Goal: Information Seeking & Learning: Find specific fact

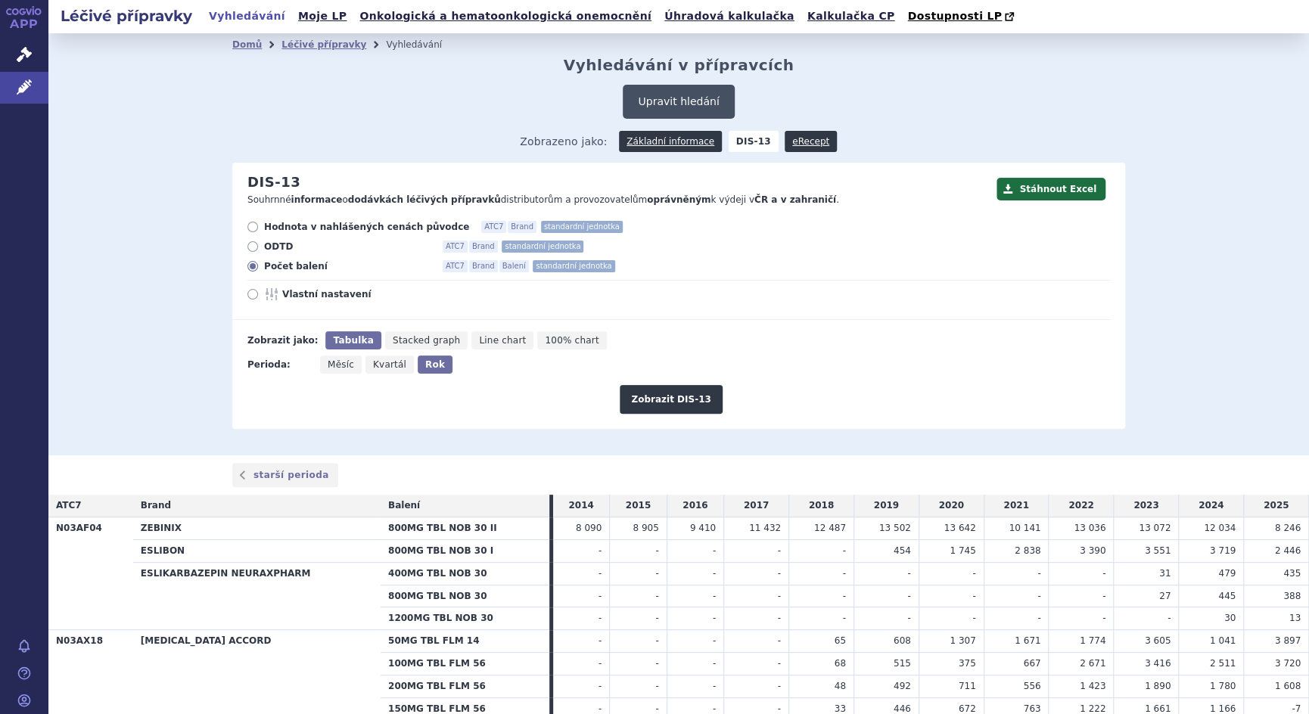
click at [683, 104] on button "Upravit hledání" at bounding box center [678, 102] width 111 height 34
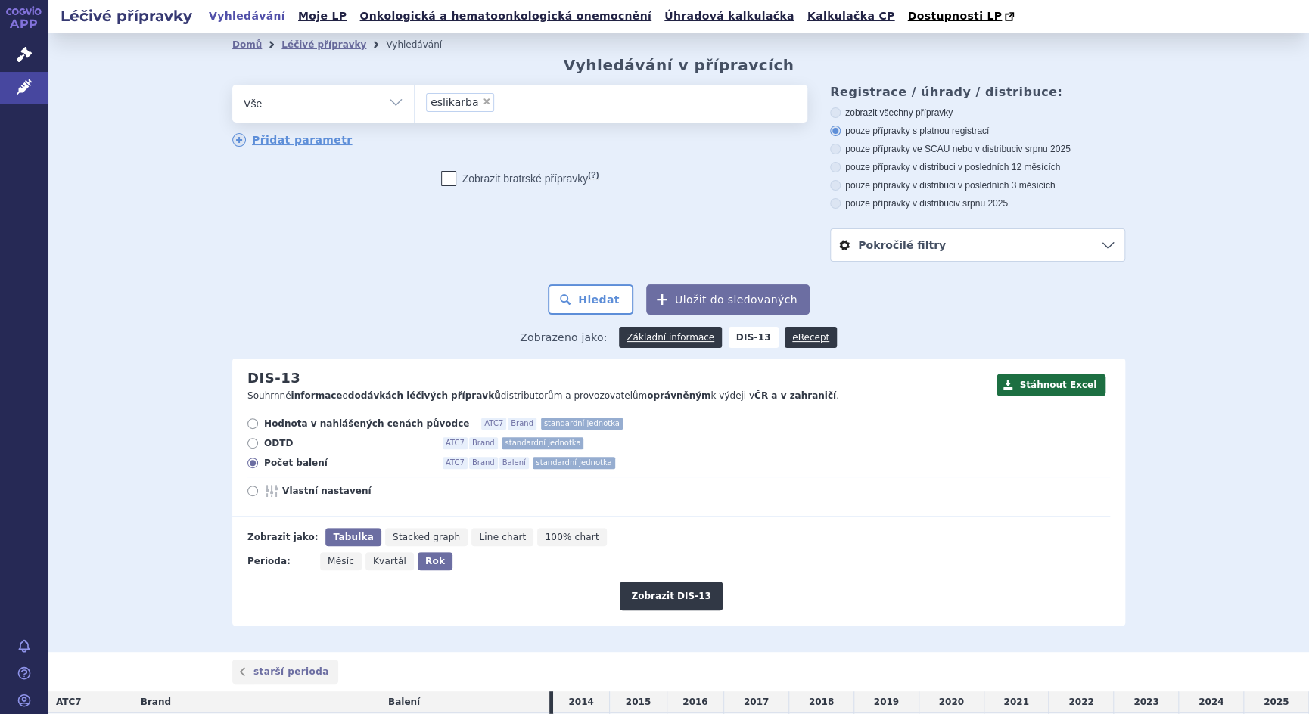
click at [482, 101] on span "×" at bounding box center [486, 101] width 9 height 9
click at [415, 101] on select "eslikarba" at bounding box center [414, 103] width 1 height 38
select select
type input "te"
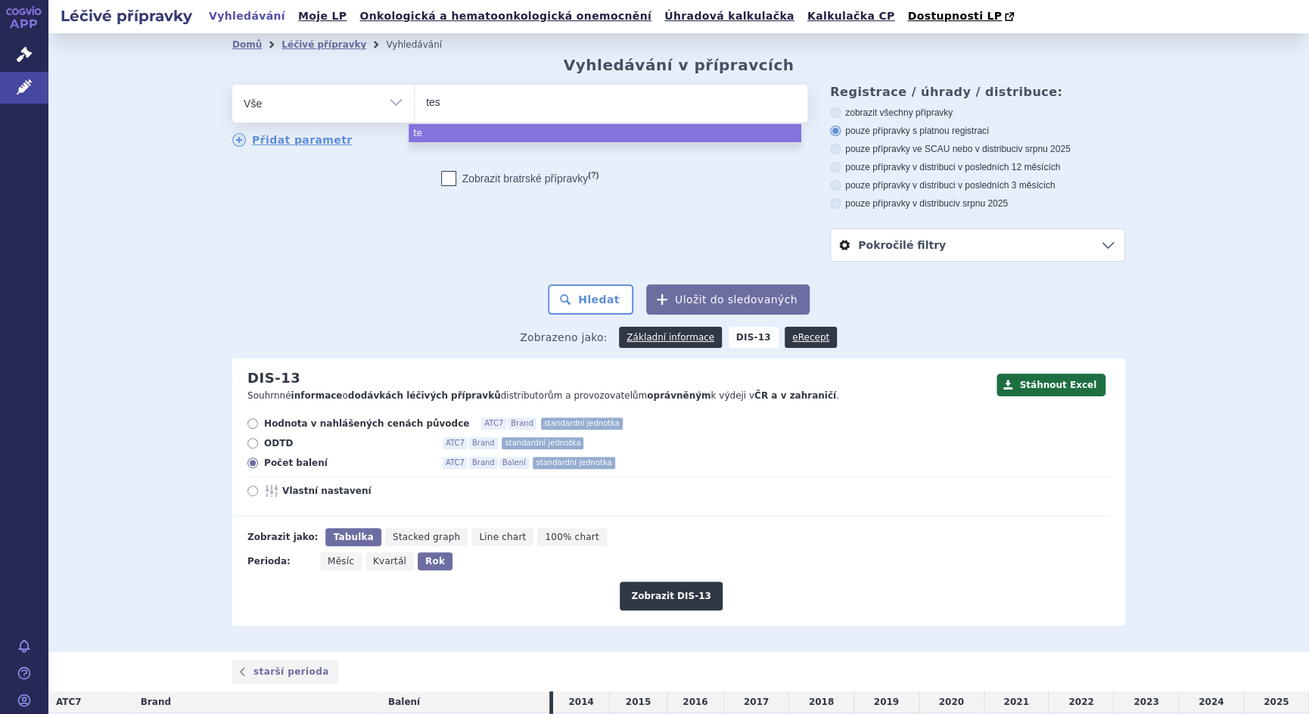
type input "test"
type input "testo"
type input "testos"
type input "testost"
type input "testoste"
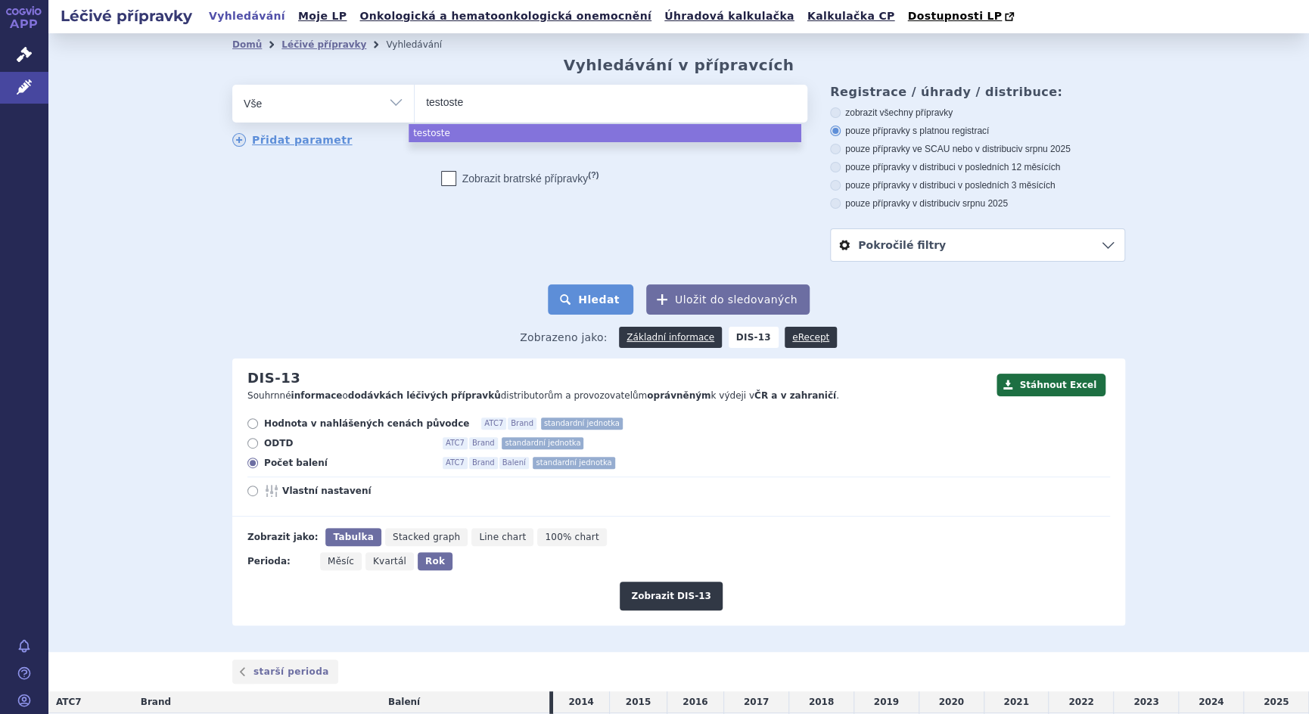
select select "testoste"
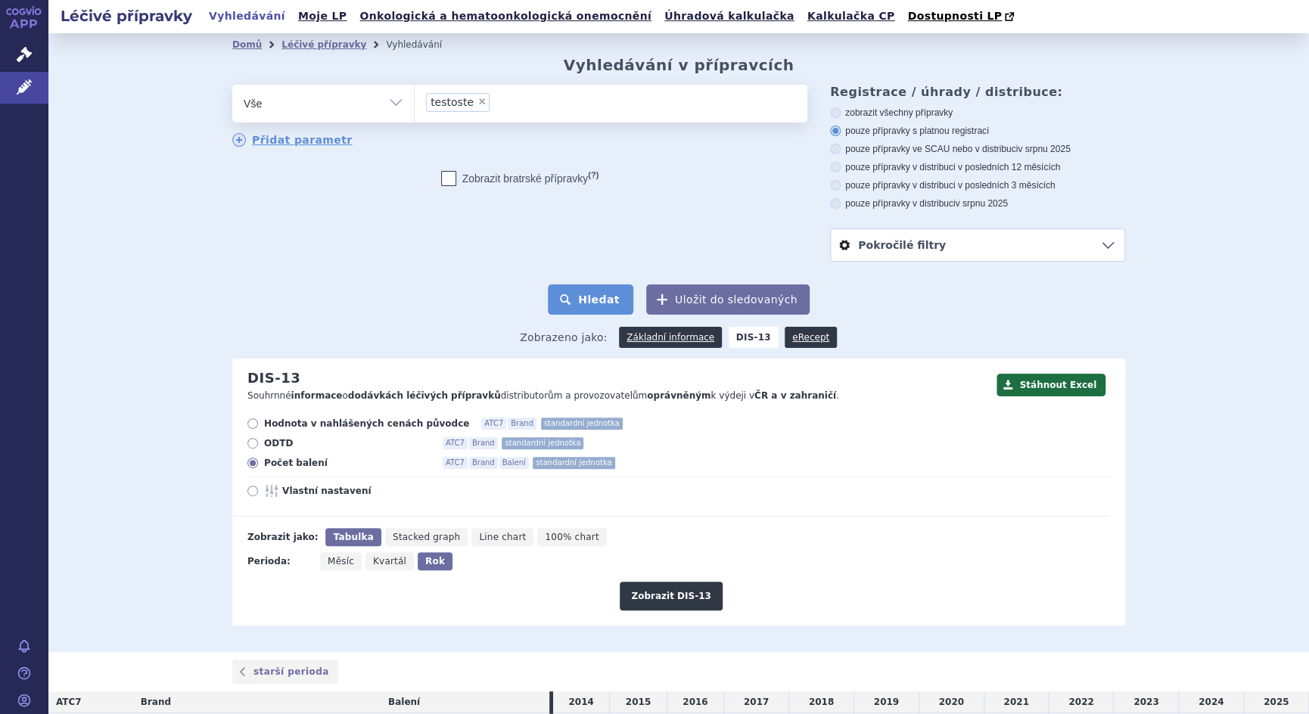
click at [595, 302] on button "Hledat" at bounding box center [591, 300] width 86 height 30
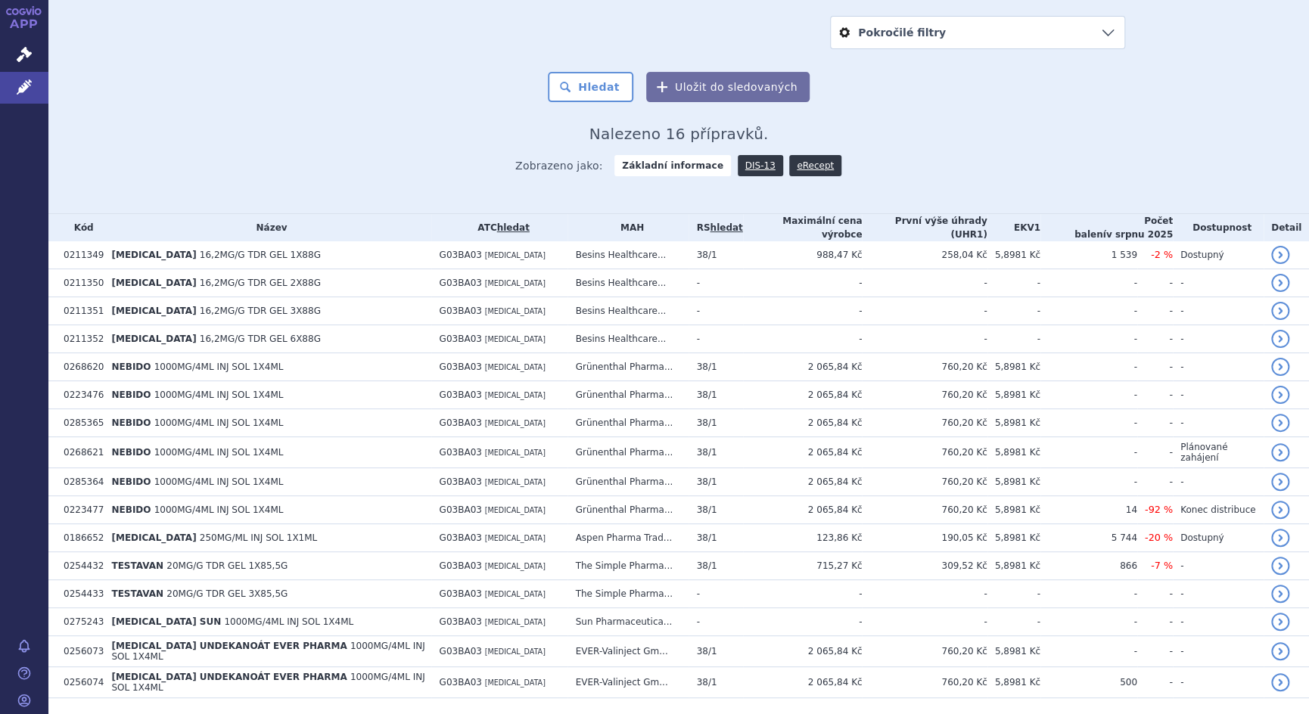
scroll to position [242, 0]
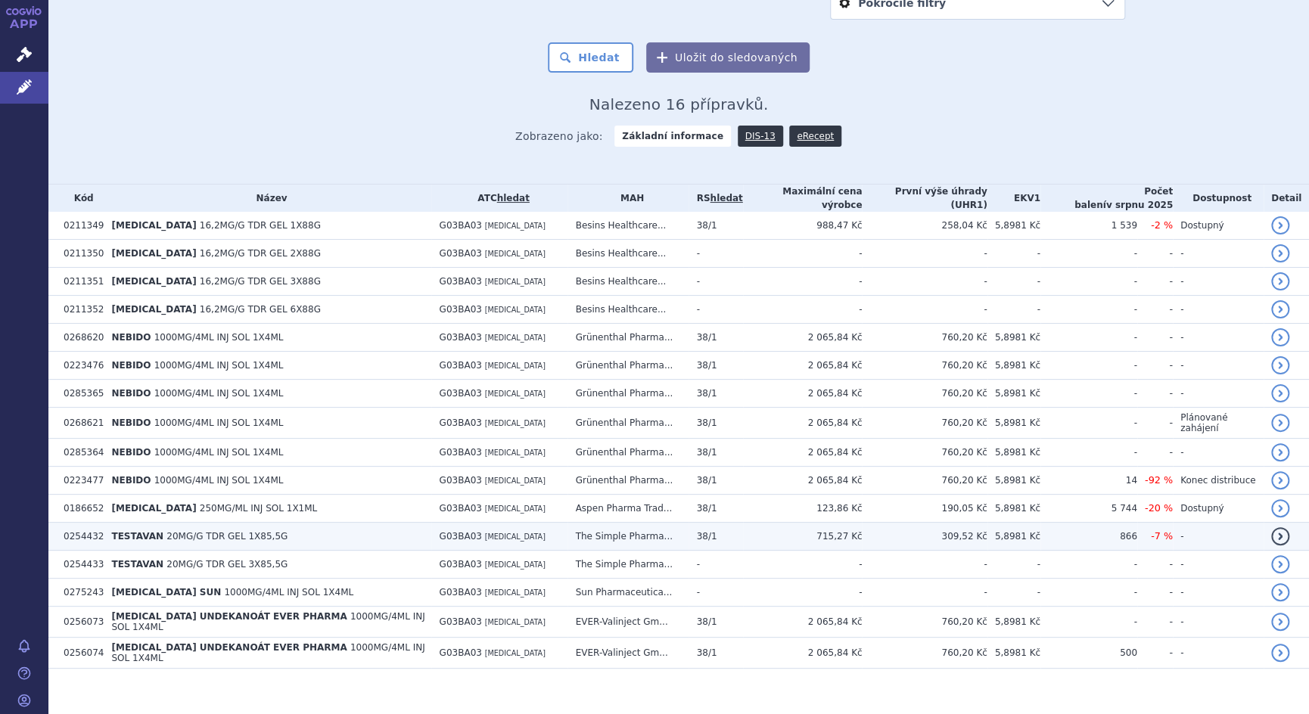
click at [182, 531] on span "20MG/G TDR GEL 1X85,5G" at bounding box center [227, 536] width 121 height 11
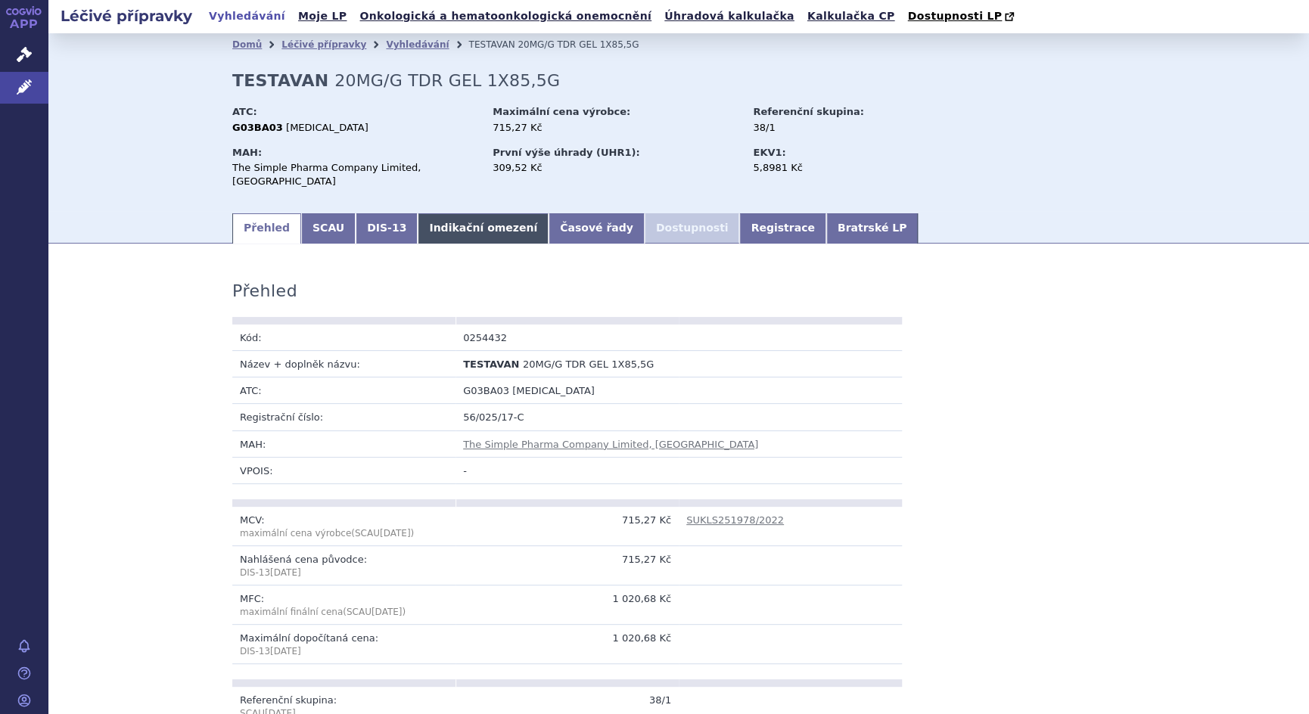
click at [445, 215] on link "Indikační omezení" at bounding box center [483, 228] width 131 height 30
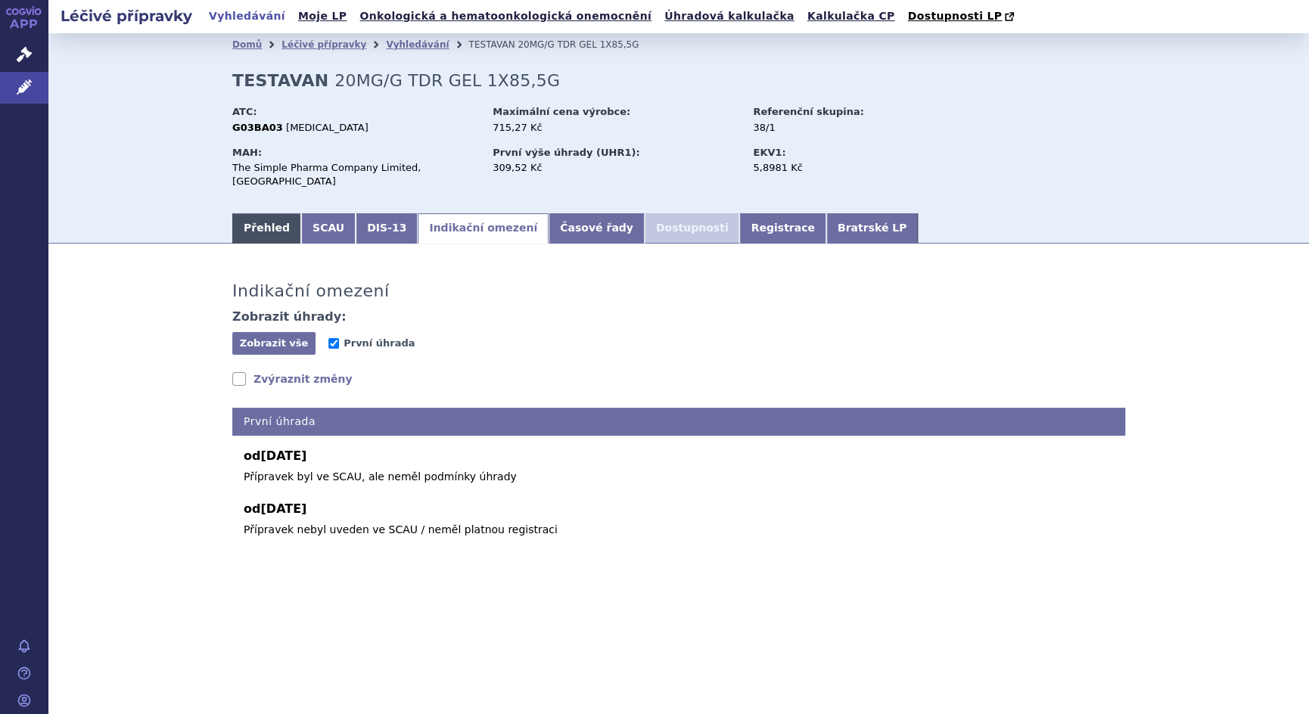
click at [273, 214] on link "Přehled" at bounding box center [266, 228] width 69 height 30
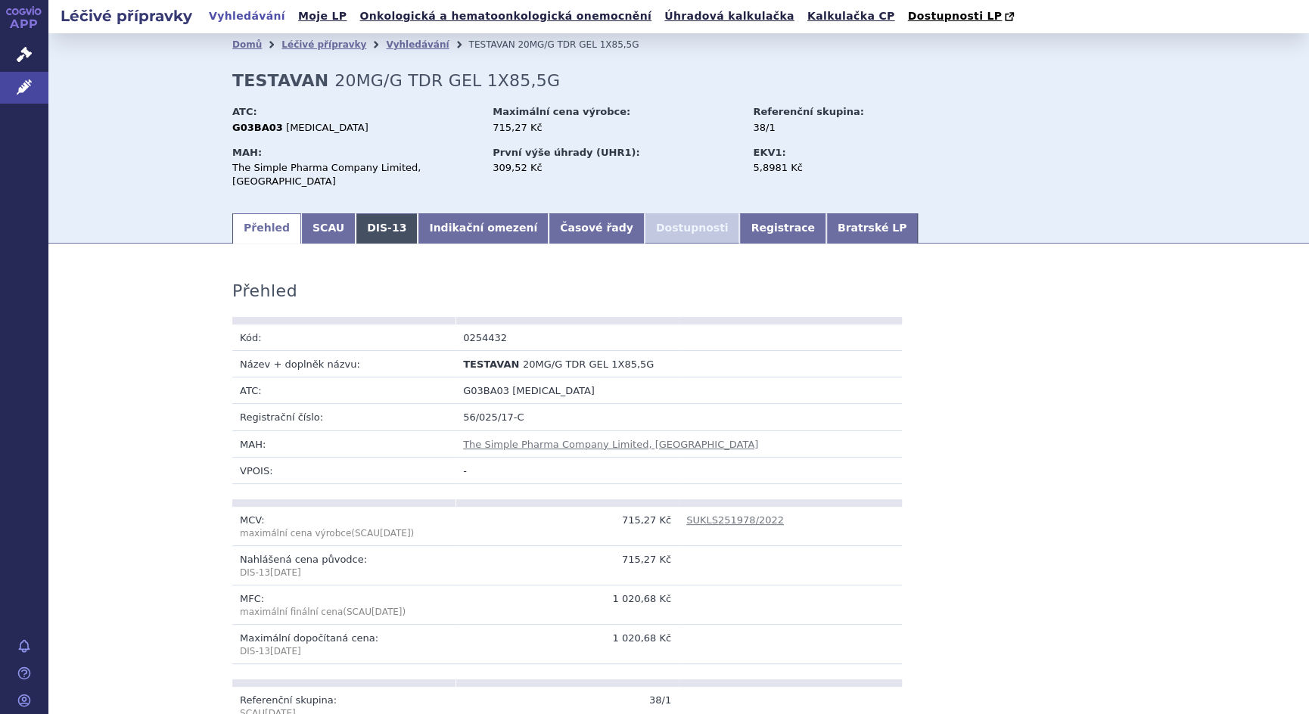
click at [369, 215] on link "DIS-13" at bounding box center [387, 228] width 62 height 30
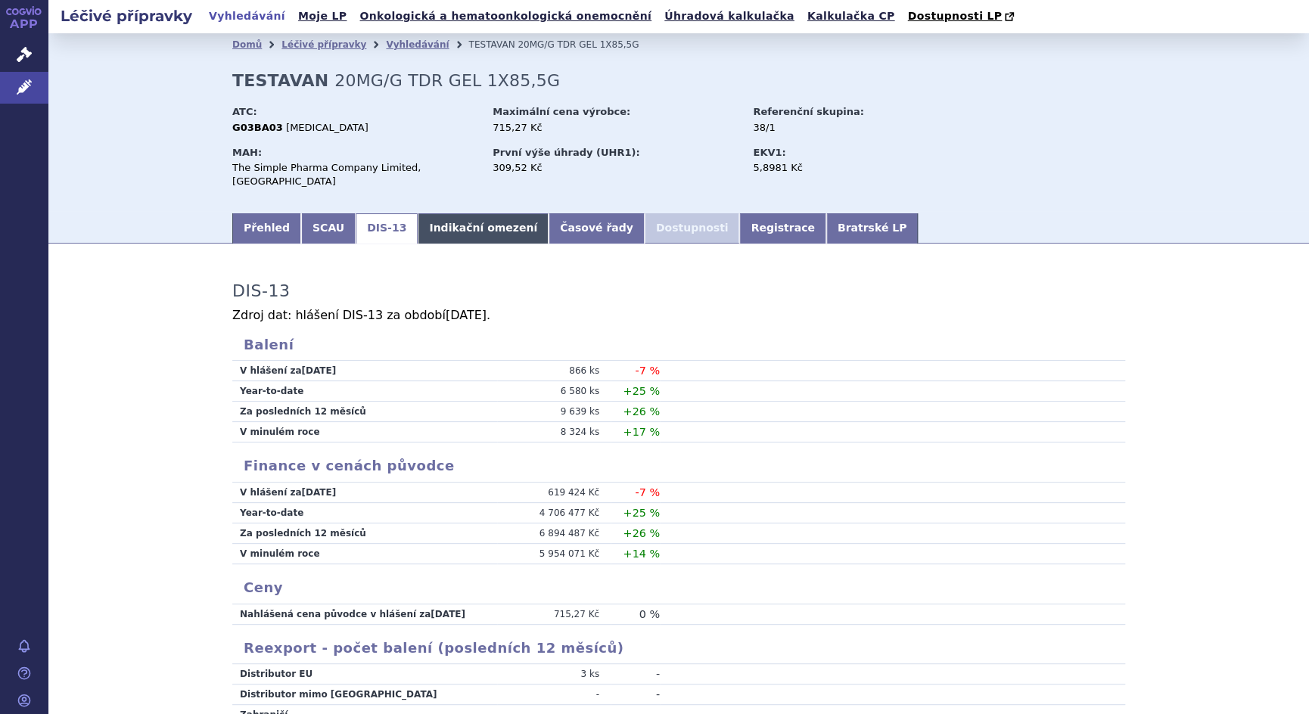
click at [435, 217] on link "Indikační omezení" at bounding box center [483, 228] width 131 height 30
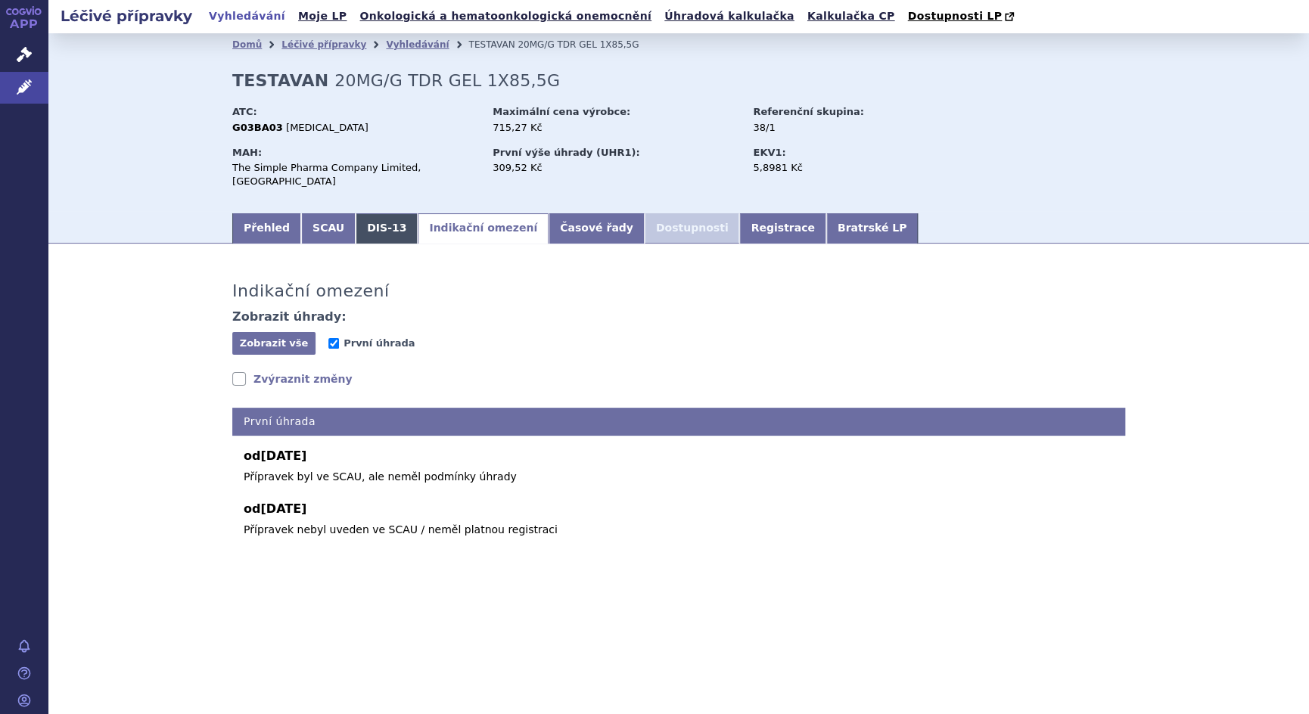
click at [366, 218] on link "DIS-13" at bounding box center [387, 228] width 62 height 30
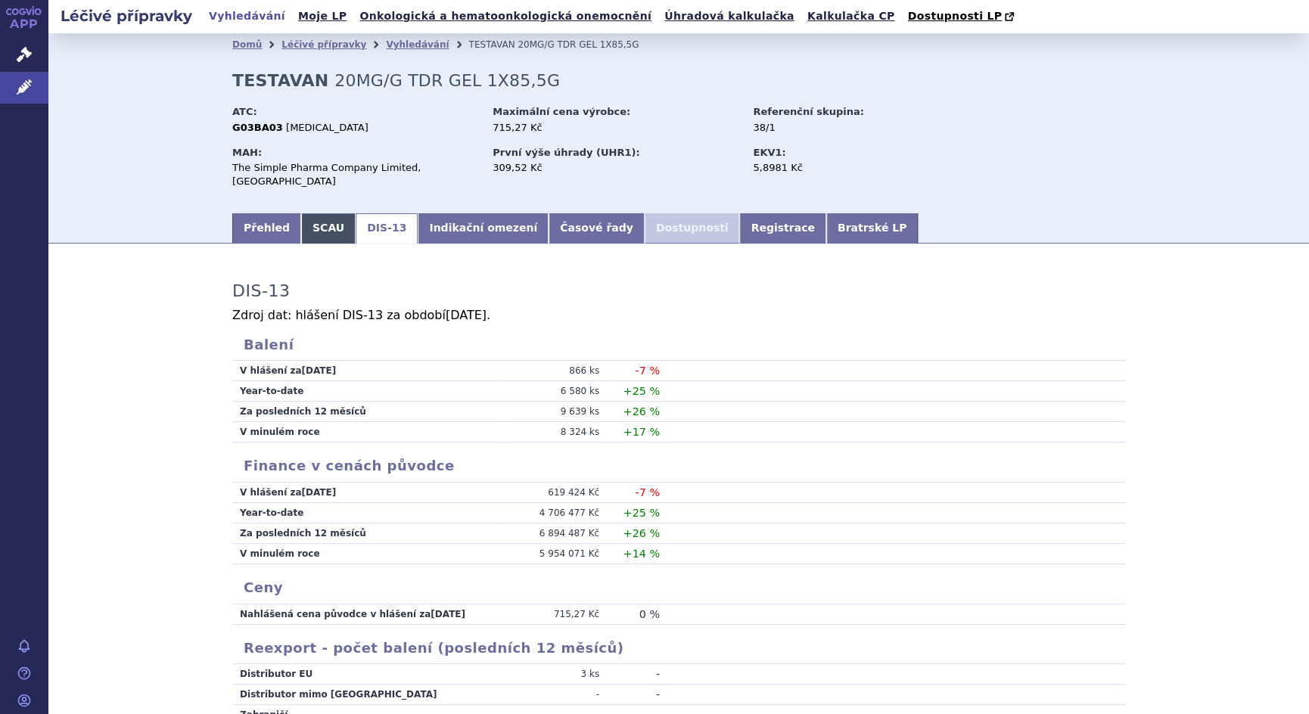
click at [309, 228] on link "SCAU" at bounding box center [328, 228] width 54 height 30
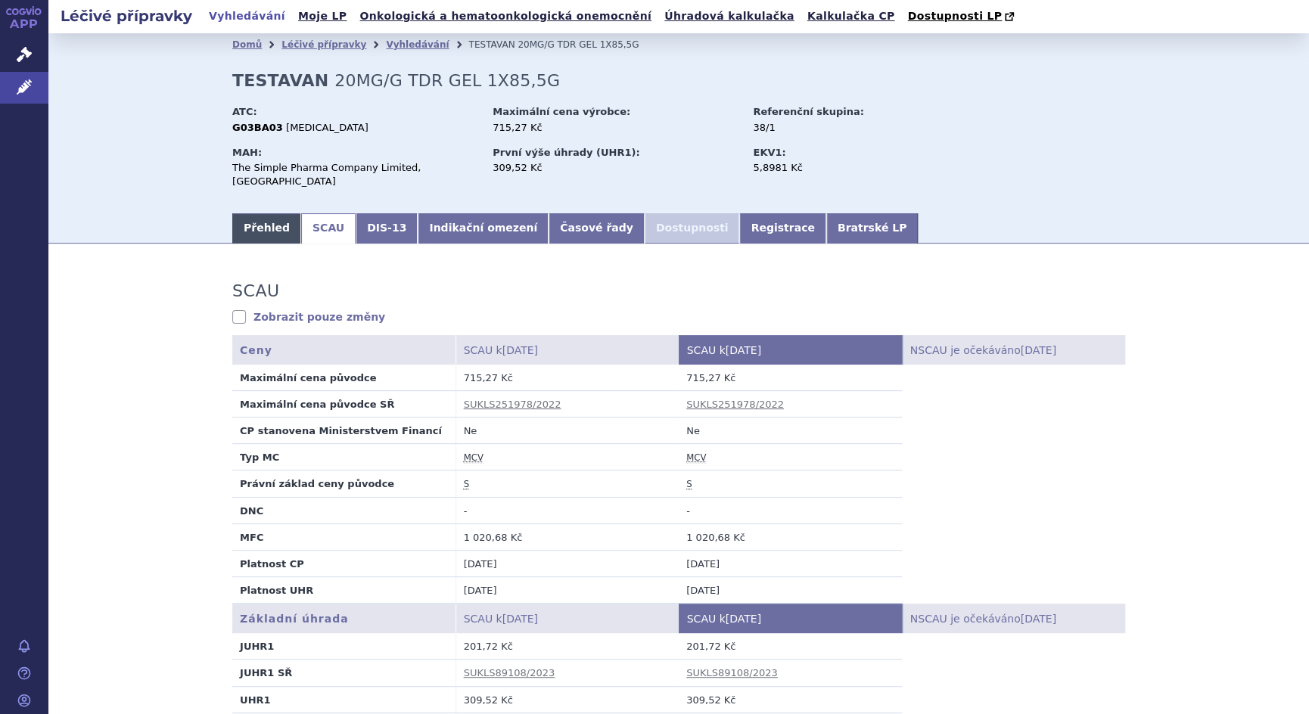
click at [249, 216] on link "Přehled" at bounding box center [266, 228] width 69 height 30
